Goal: Find contact information: Find contact information

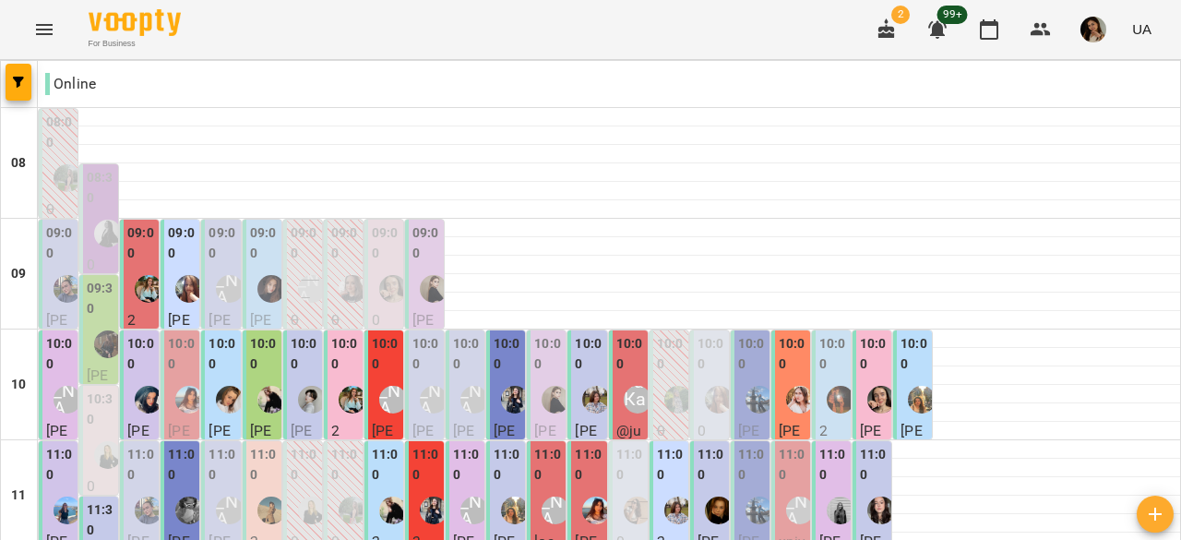
click at [34, 40] on icon "Menu" at bounding box center [44, 29] width 22 height 22
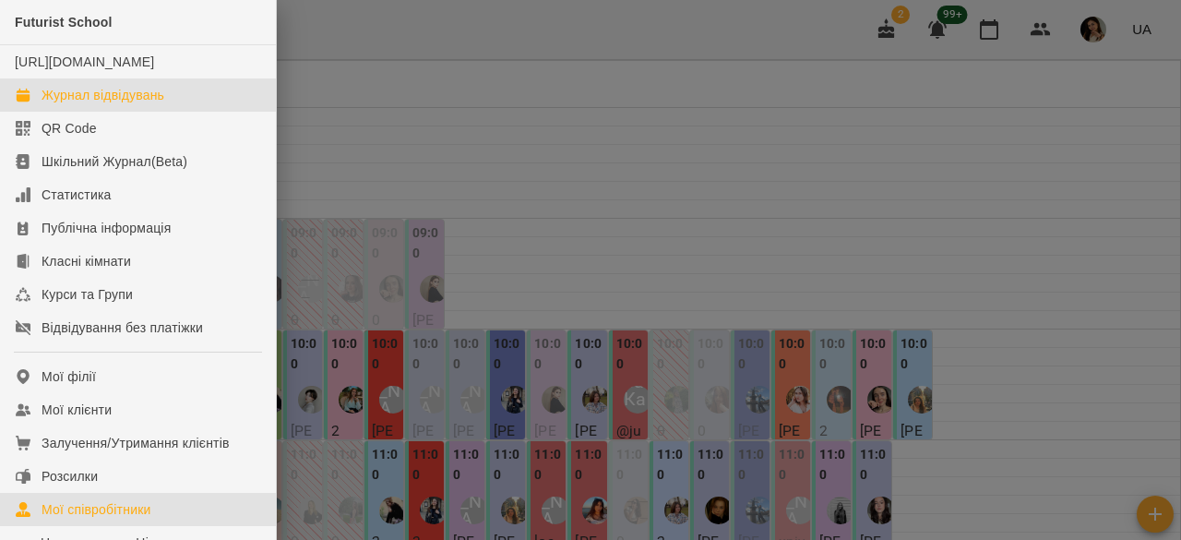
click at [100, 519] on div "Мої співробітники" at bounding box center [97, 509] width 110 height 18
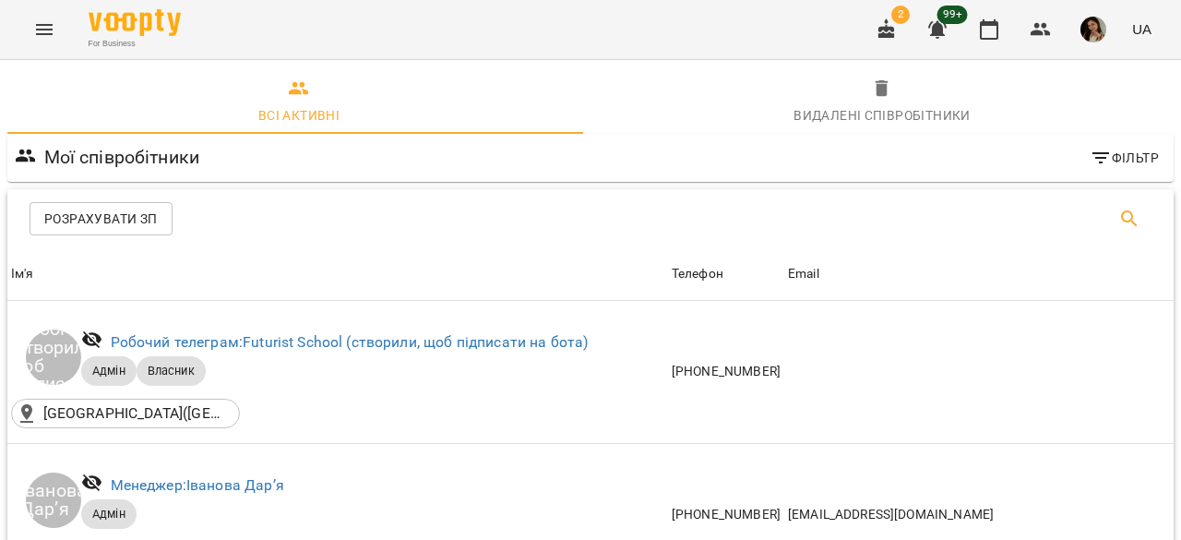
click at [1119, 217] on icon "Пошук" at bounding box center [1130, 219] width 22 height 22
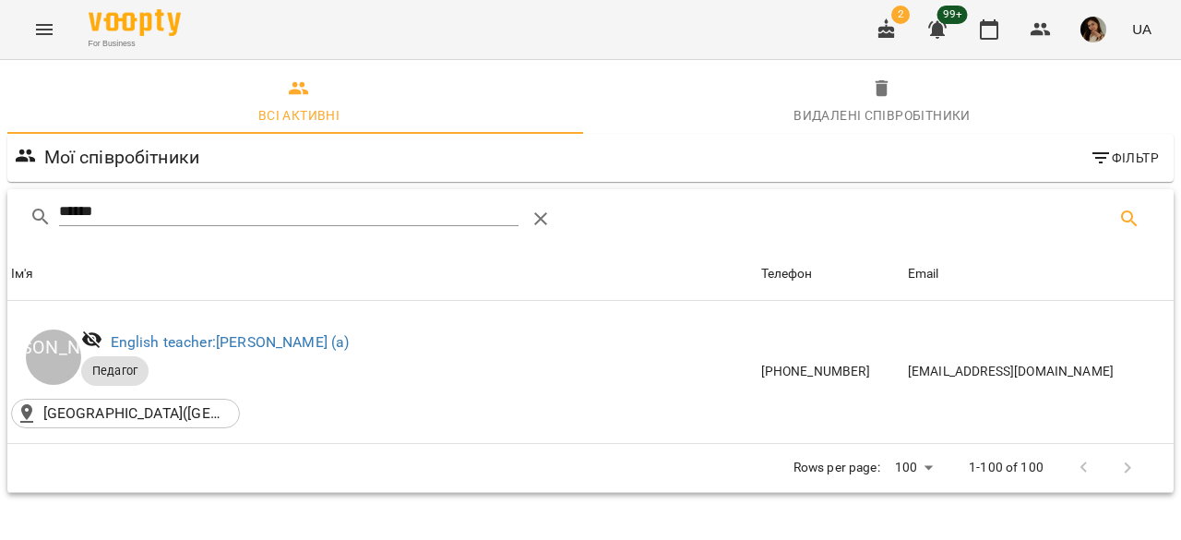
click at [262, 212] on input "******" at bounding box center [289, 212] width 461 height 30
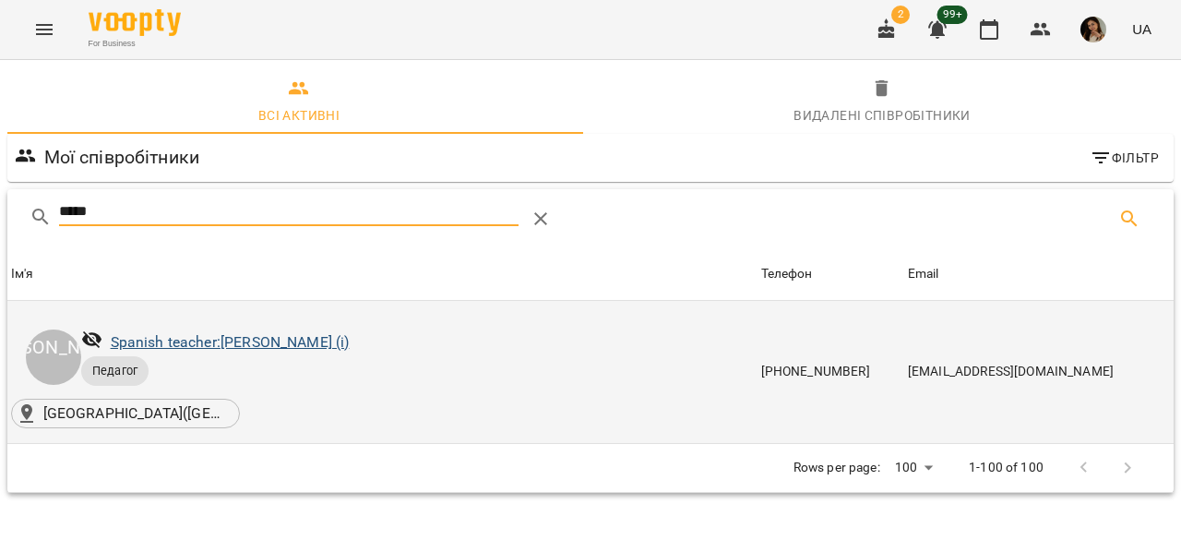
type input "*****"
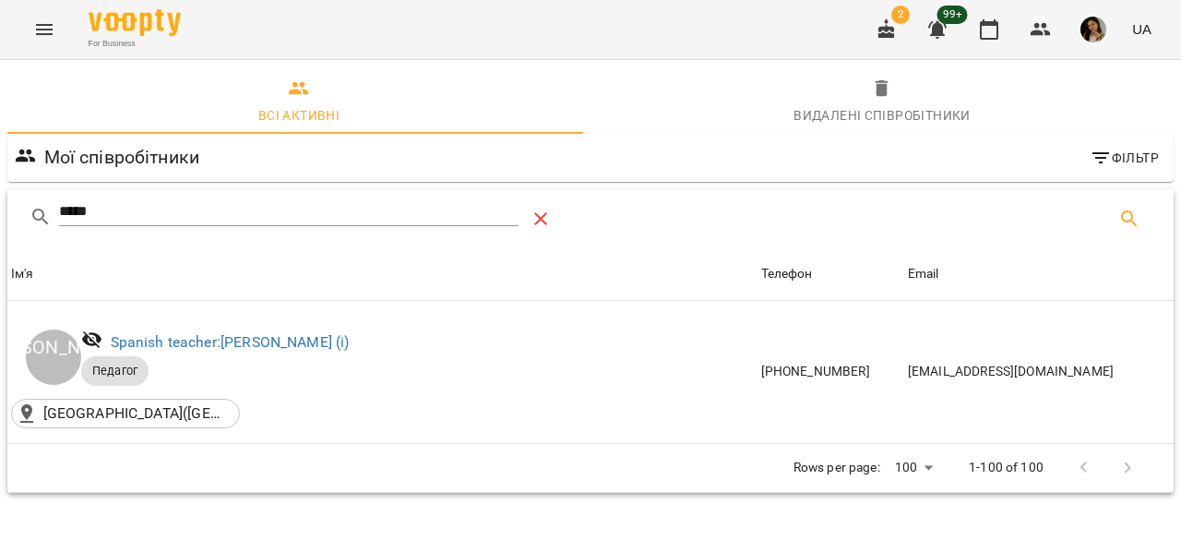
click at [526, 213] on button "Table Toolbar" at bounding box center [541, 219] width 44 height 44
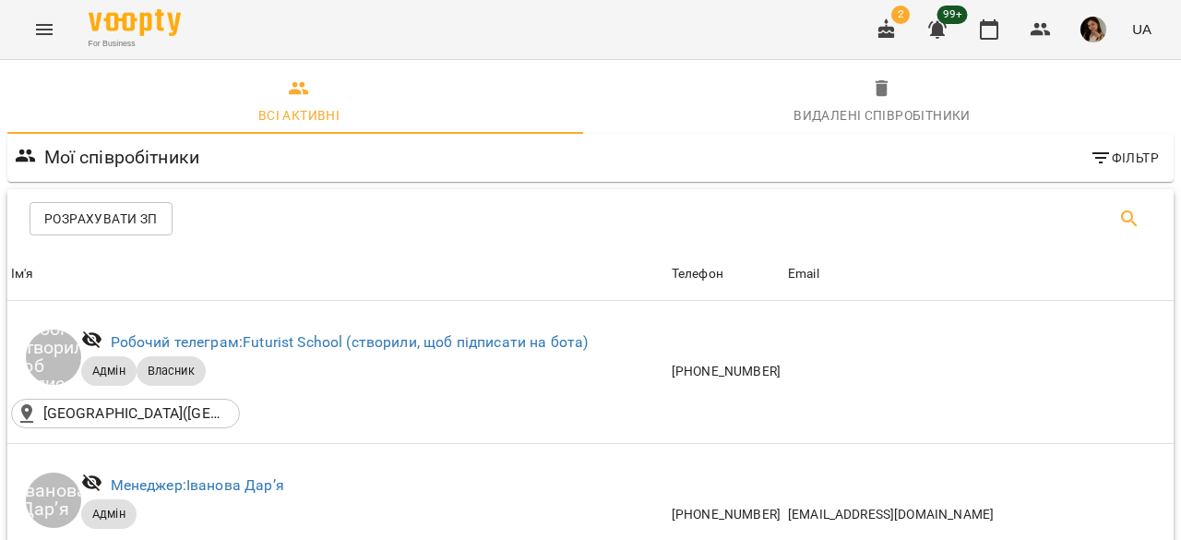
click at [1119, 208] on icon "Пошук" at bounding box center [1130, 219] width 22 height 22
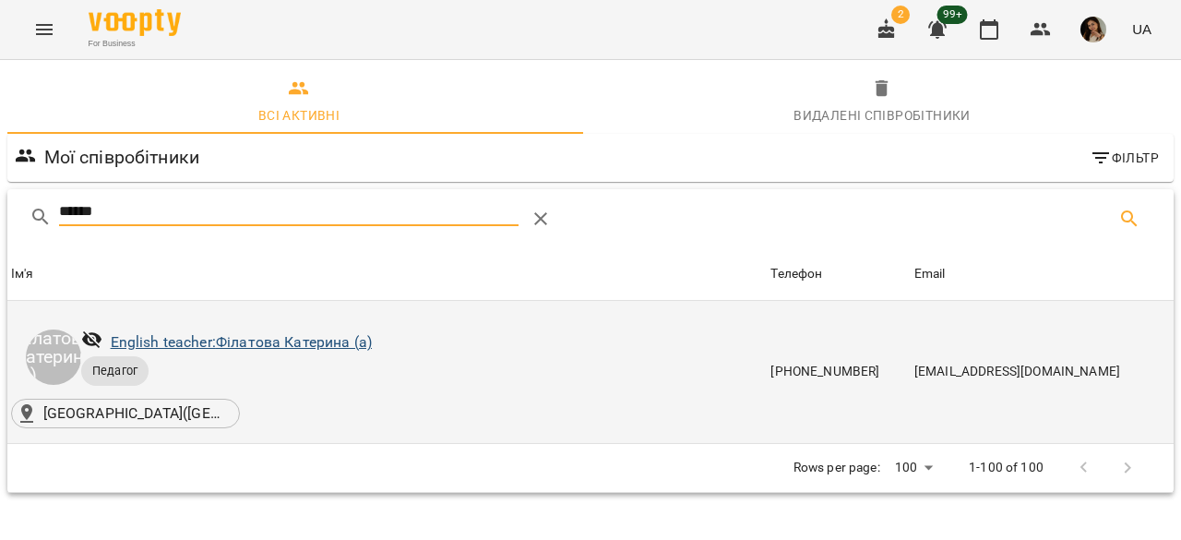
type input "******"
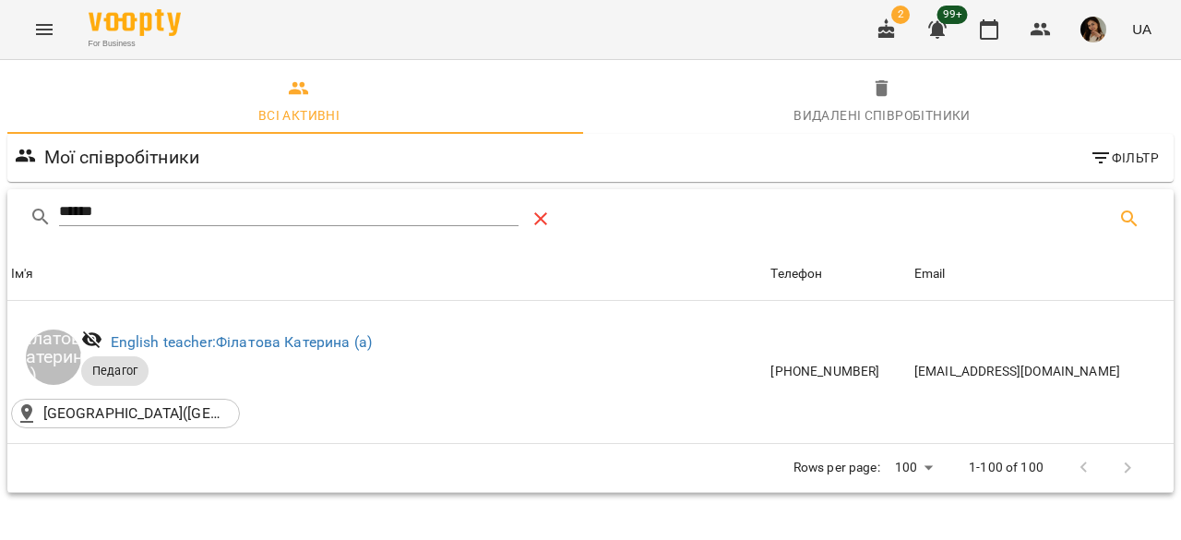
click at [541, 215] on icon "Table Toolbar" at bounding box center [541, 219] width 22 height 22
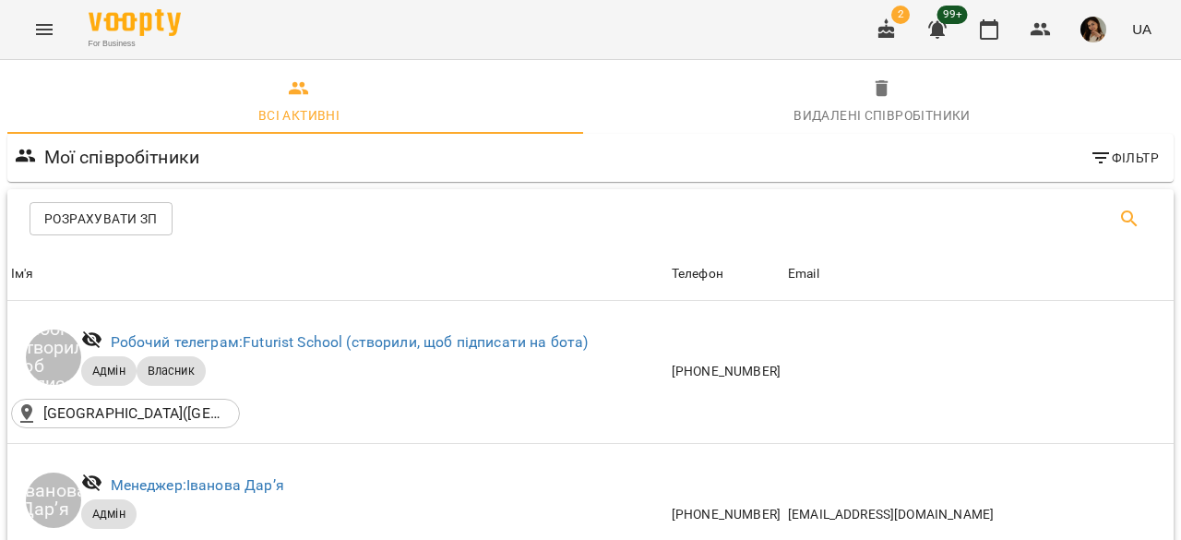
click at [1119, 217] on icon "Пошук" at bounding box center [1130, 219] width 22 height 22
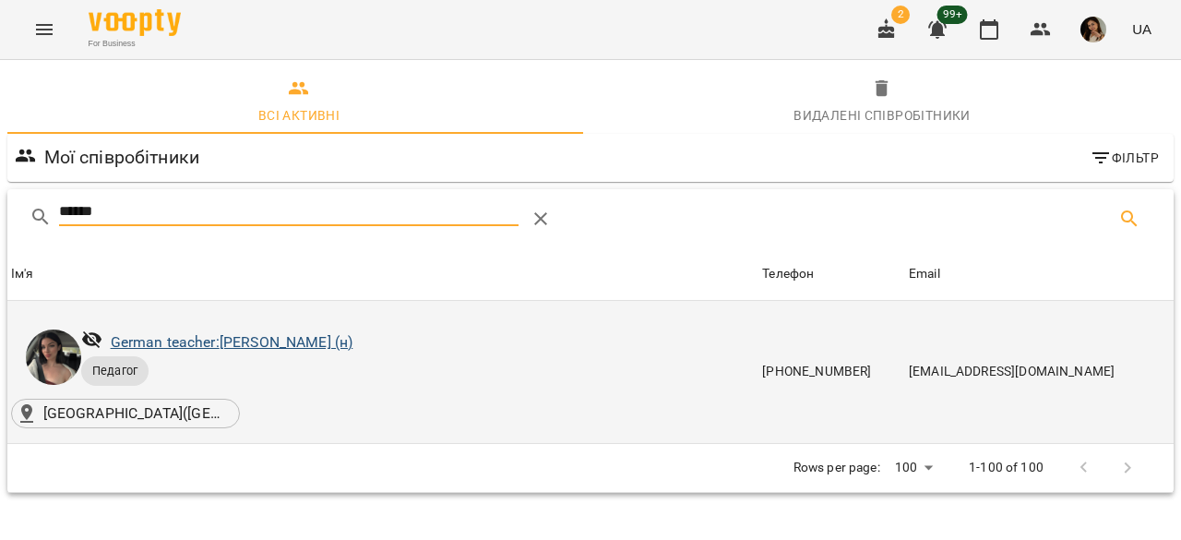
type input "******"
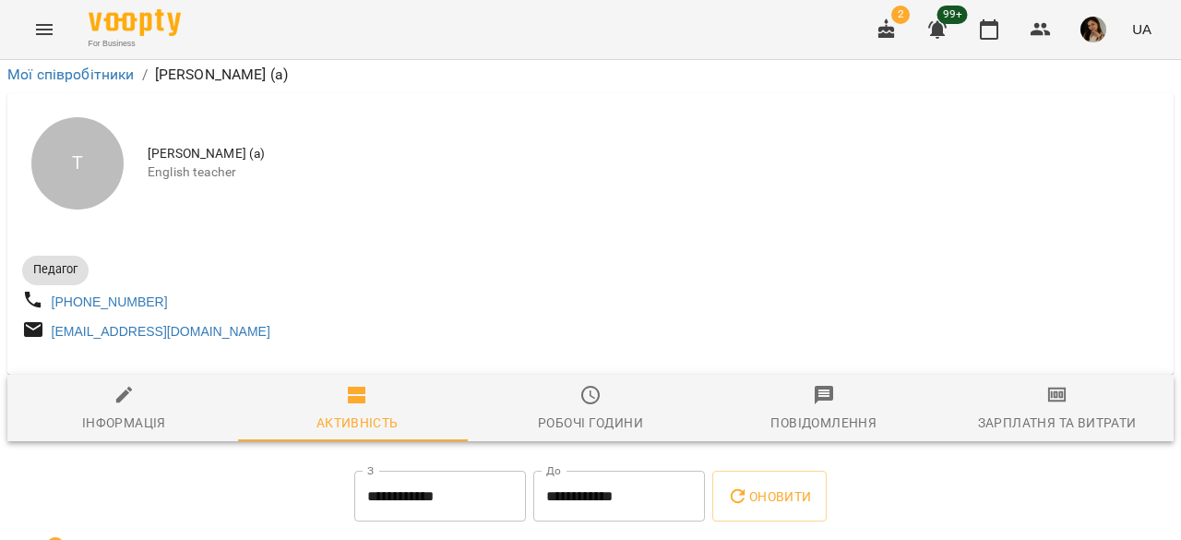
scroll to position [117, 0]
click at [1069, 384] on span "Зарплатня та Витрати" at bounding box center [1057, 409] width 211 height 50
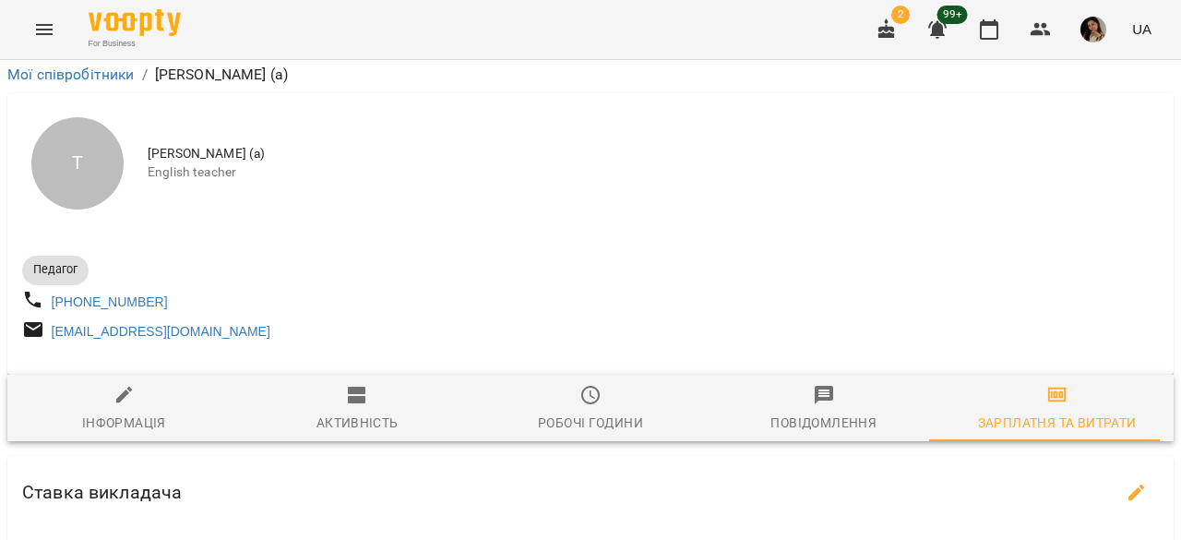
scroll to position [0, 0]
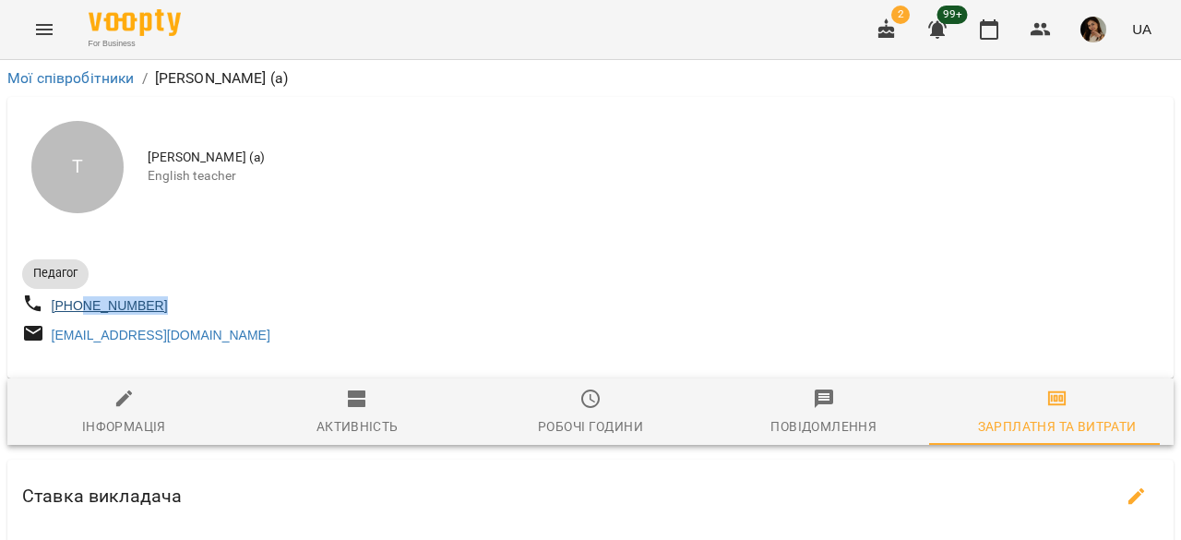
drag, startPoint x: 186, startPoint y: 310, endPoint x: 83, endPoint y: 314, distance: 103.4
click at [83, 314] on div "[PHONE_NUMBER]" at bounding box center [304, 306] width 572 height 34
copy link "687046666"
drag, startPoint x: 221, startPoint y: 345, endPoint x: 47, endPoint y: 339, distance: 173.6
click at [47, 339] on div "[EMAIL_ADDRESS][DOMAIN_NAME]" at bounding box center [304, 335] width 572 height 34
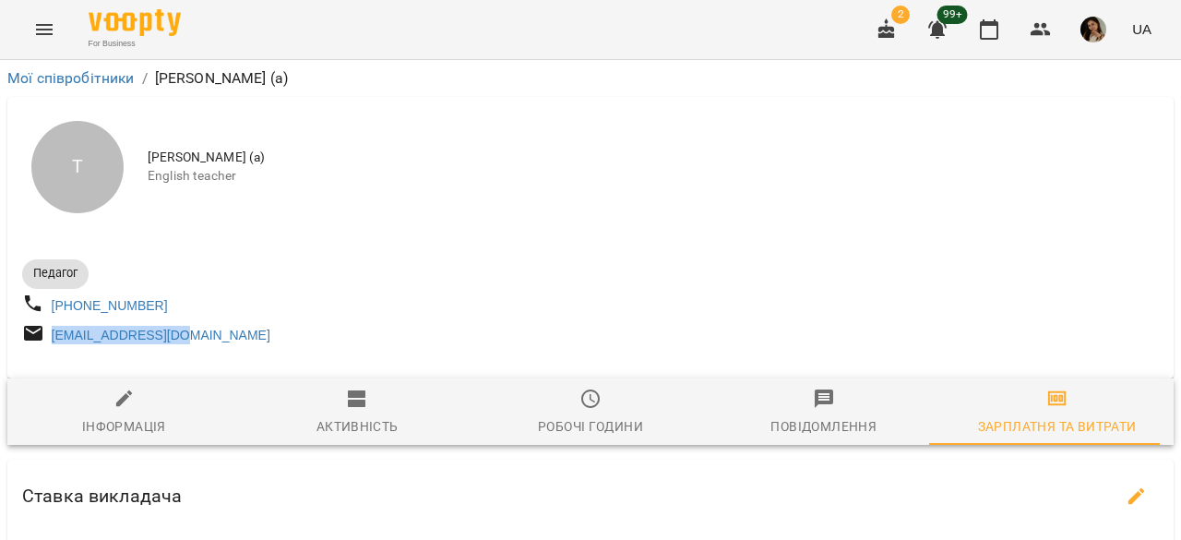
copy link "[EMAIL_ADDRESS][DOMAIN_NAME]"
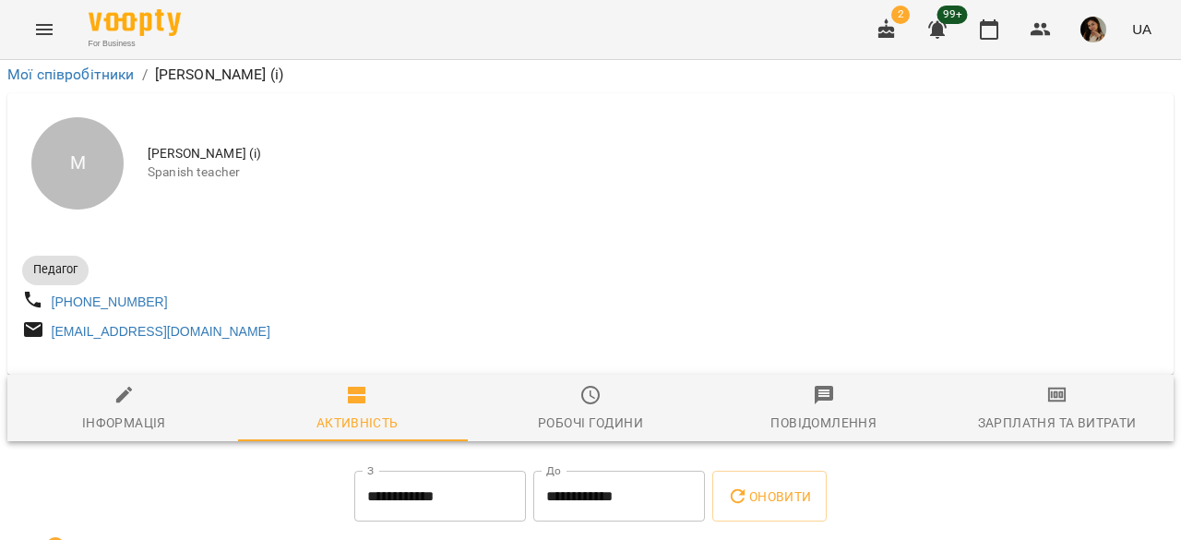
scroll to position [25, 0]
click at [1062, 384] on span "Зарплатня та Витрати" at bounding box center [1057, 409] width 211 height 50
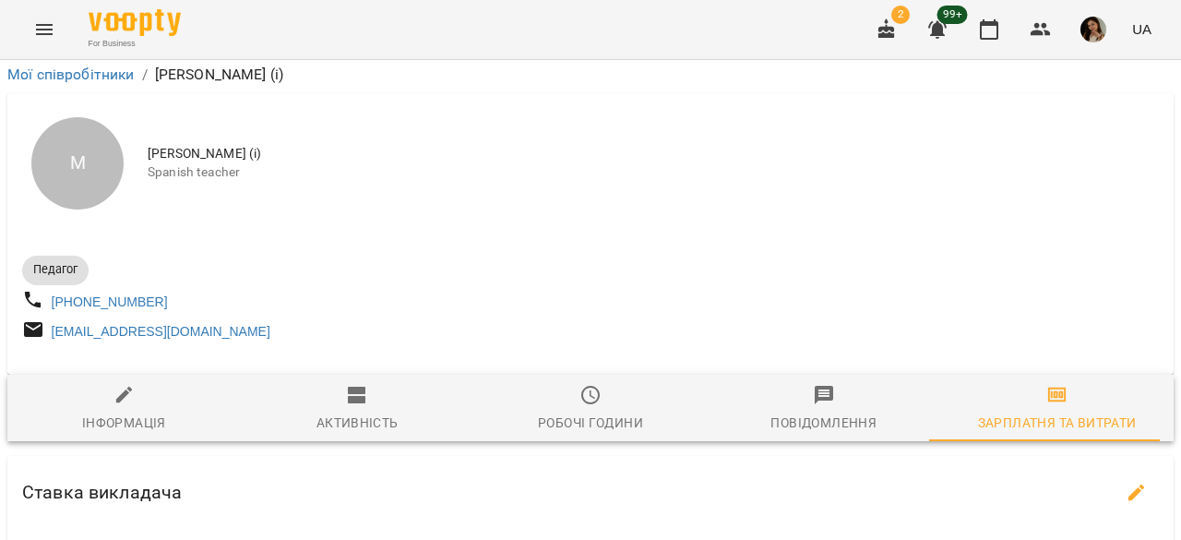
scroll to position [568, 0]
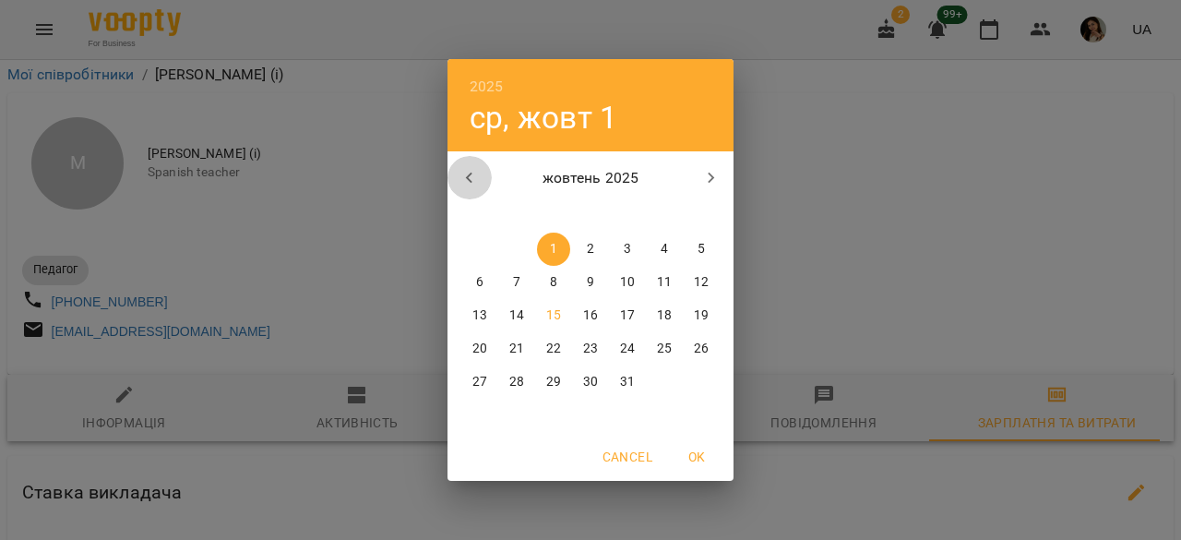
click at [465, 180] on icon "button" at bounding box center [470, 178] width 22 height 22
click at [630, 252] on p "1" at bounding box center [627, 249] width 7 height 18
type input "**********"
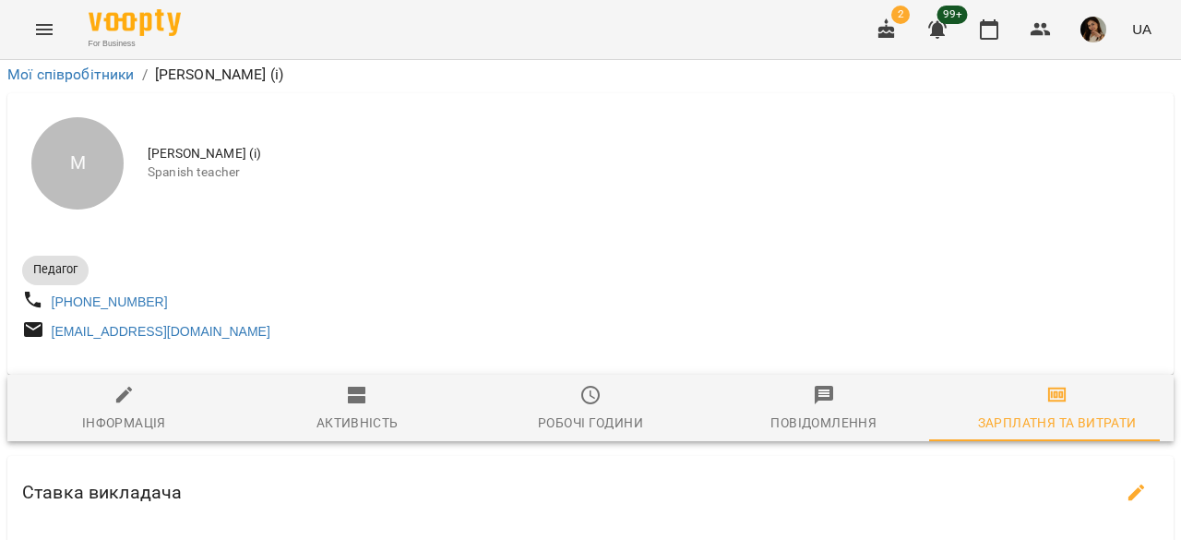
drag, startPoint x: 225, startPoint y: 266, endPoint x: 85, endPoint y: 272, distance: 140.4
click at [85, 285] on div "+380954183162" at bounding box center [304, 302] width 572 height 34
copy link "954183162"
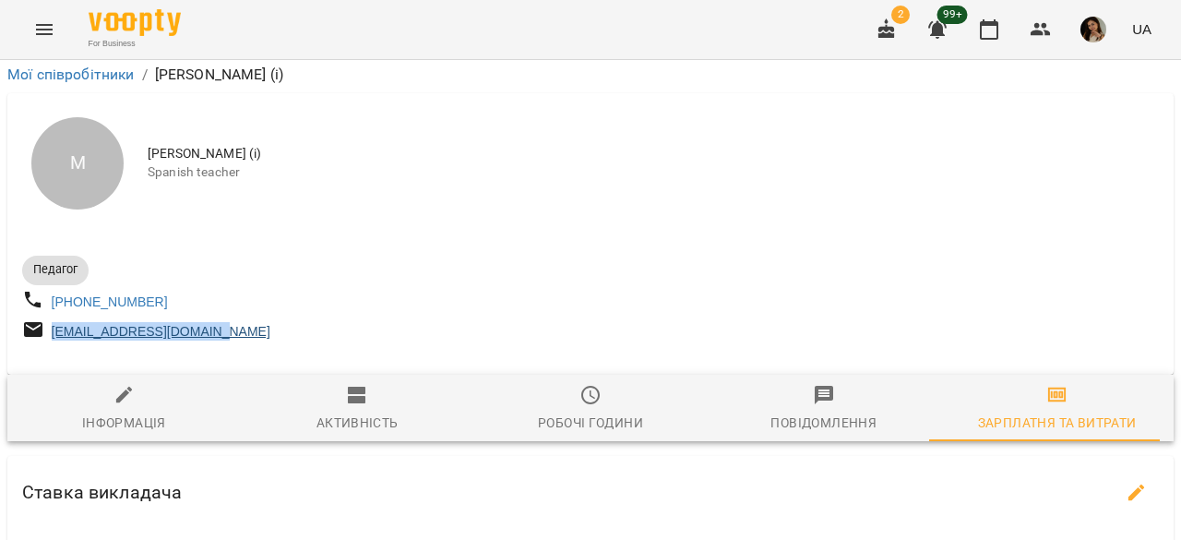
drag, startPoint x: 268, startPoint y: 301, endPoint x: 52, endPoint y: 308, distance: 216.1
click at [52, 315] on div "batkivnamarta@gmail.com" at bounding box center [304, 332] width 572 height 34
copy link "batkivnamarta@gmail.com"
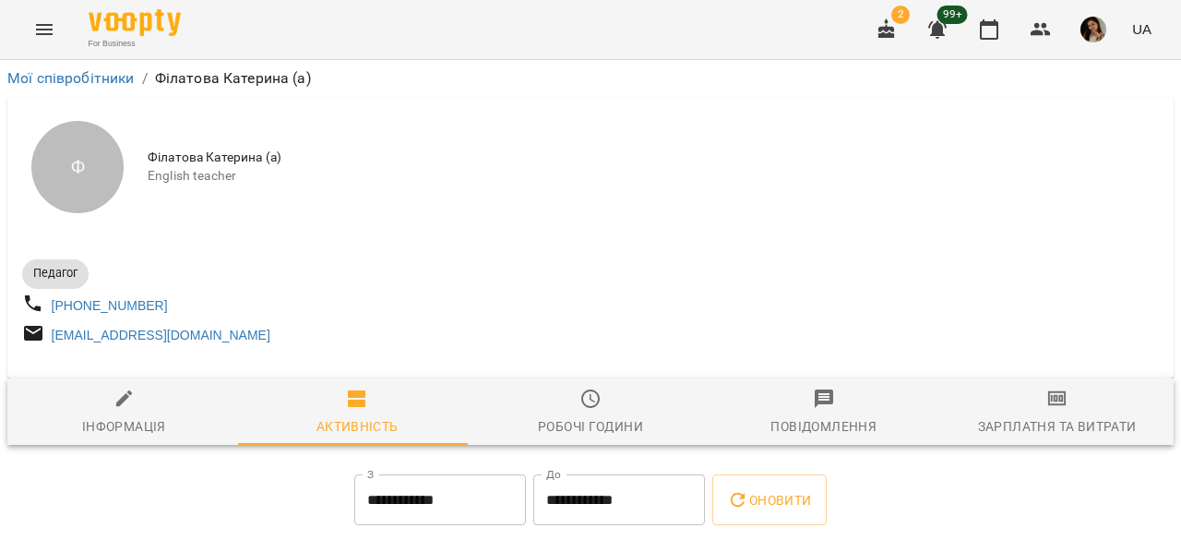
click at [1059, 429] on div "Зарплатня та Витрати" at bounding box center [1057, 426] width 159 height 22
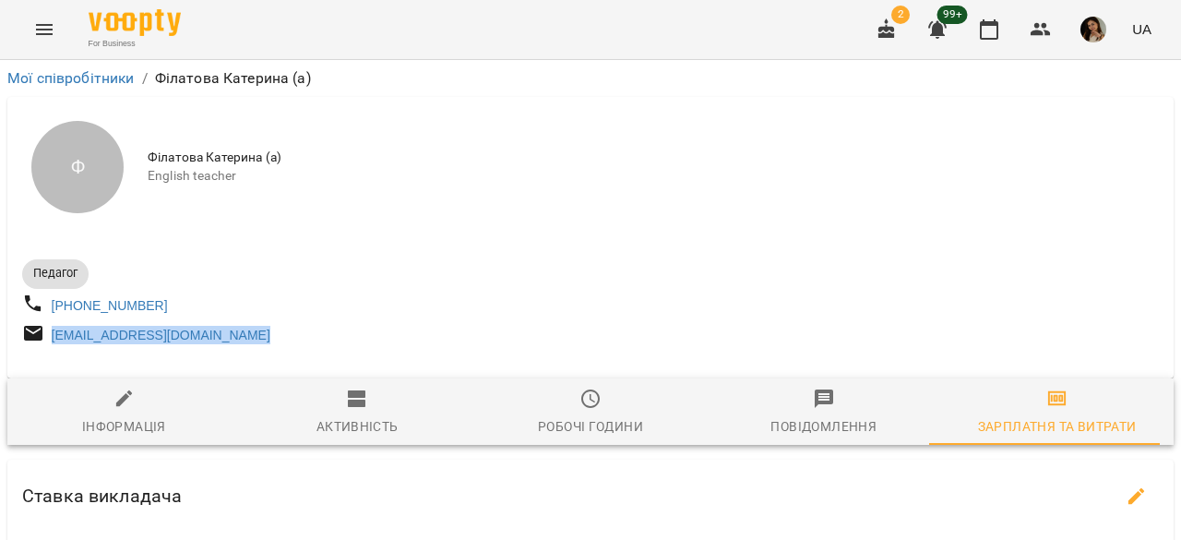
drag, startPoint x: 294, startPoint y: 348, endPoint x: 52, endPoint y: 353, distance: 241.9
click at [52, 353] on div "katerynafilatova03@gmail.com" at bounding box center [304, 335] width 572 height 34
copy link "katerynafilatova03@gmail.com"
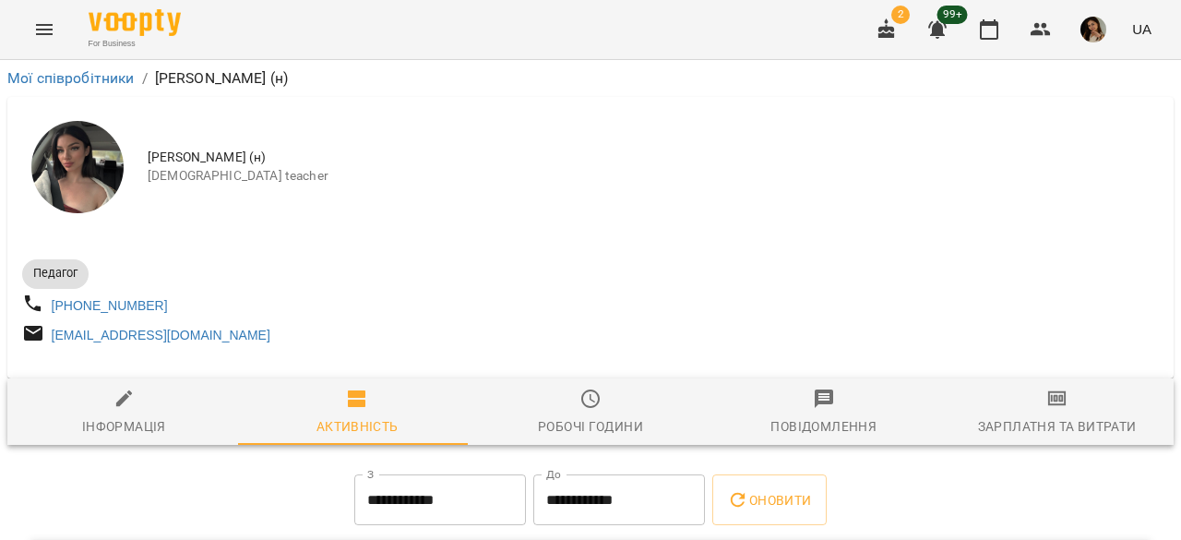
click at [1047, 410] on icon "button" at bounding box center [1058, 399] width 22 height 22
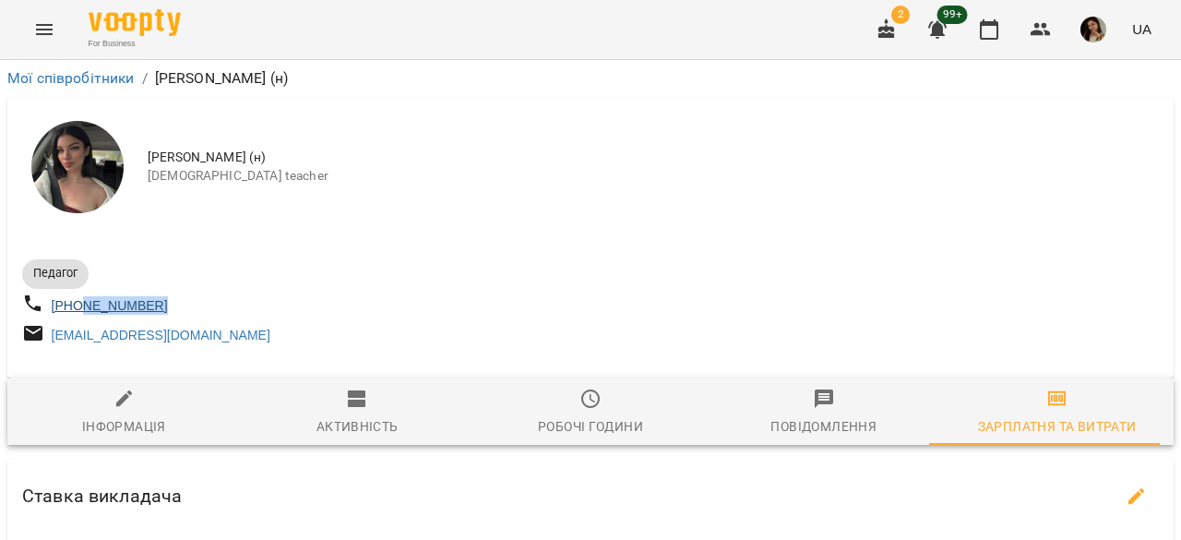
drag, startPoint x: 177, startPoint y: 313, endPoint x: 89, endPoint y: 316, distance: 88.6
click at [89, 316] on div "[PHONE_NUMBER]" at bounding box center [304, 306] width 572 height 34
copy link "958774408"
drag, startPoint x: 210, startPoint y: 342, endPoint x: 52, endPoint y: 341, distance: 157.8
click at [52, 341] on div "[EMAIL_ADDRESS][DOMAIN_NAME]" at bounding box center [304, 335] width 572 height 34
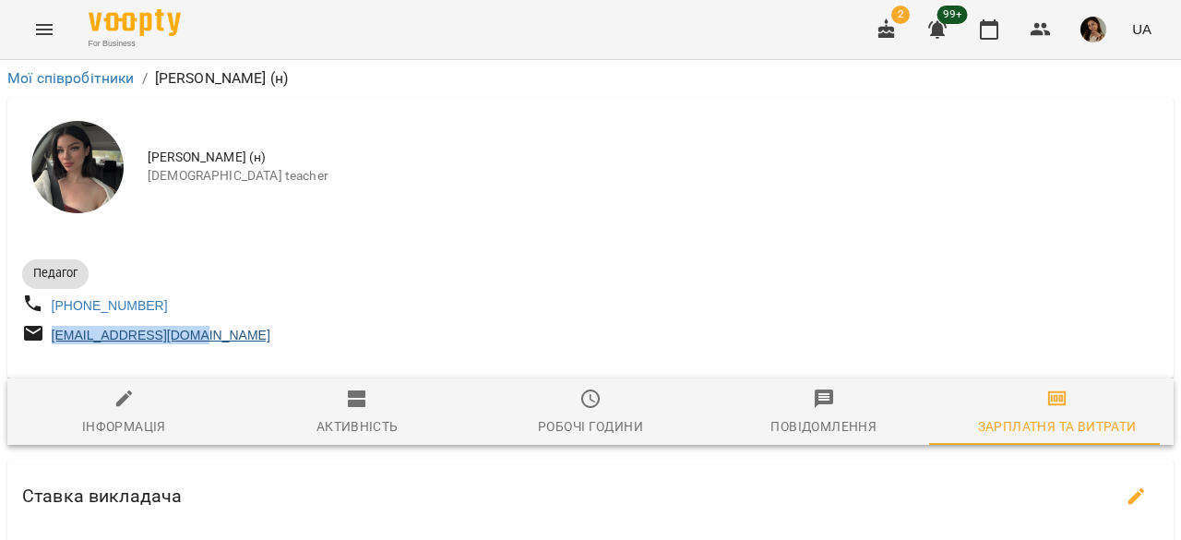
copy link "[EMAIL_ADDRESS][DOMAIN_NAME]"
